Goal: Transaction & Acquisition: Purchase product/service

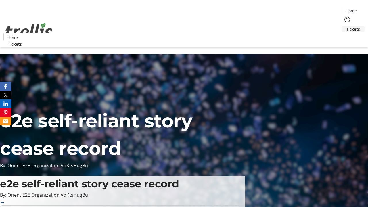
click at [347, 26] on span "Tickets" at bounding box center [354, 29] width 14 height 6
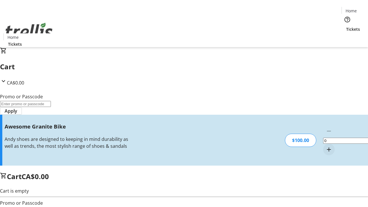
click at [326, 146] on mat-icon "Increment by one" at bounding box center [329, 149] width 7 height 7
type input "1"
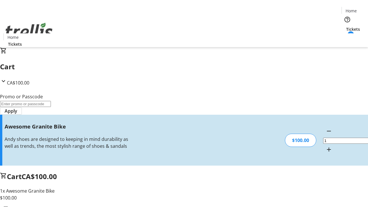
type input "FREE"
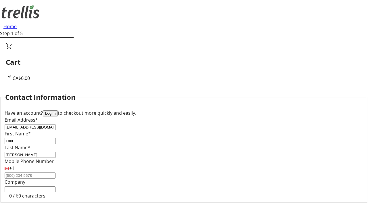
type input "[PERSON_NAME]"
